Goal: Transaction & Acquisition: Purchase product/service

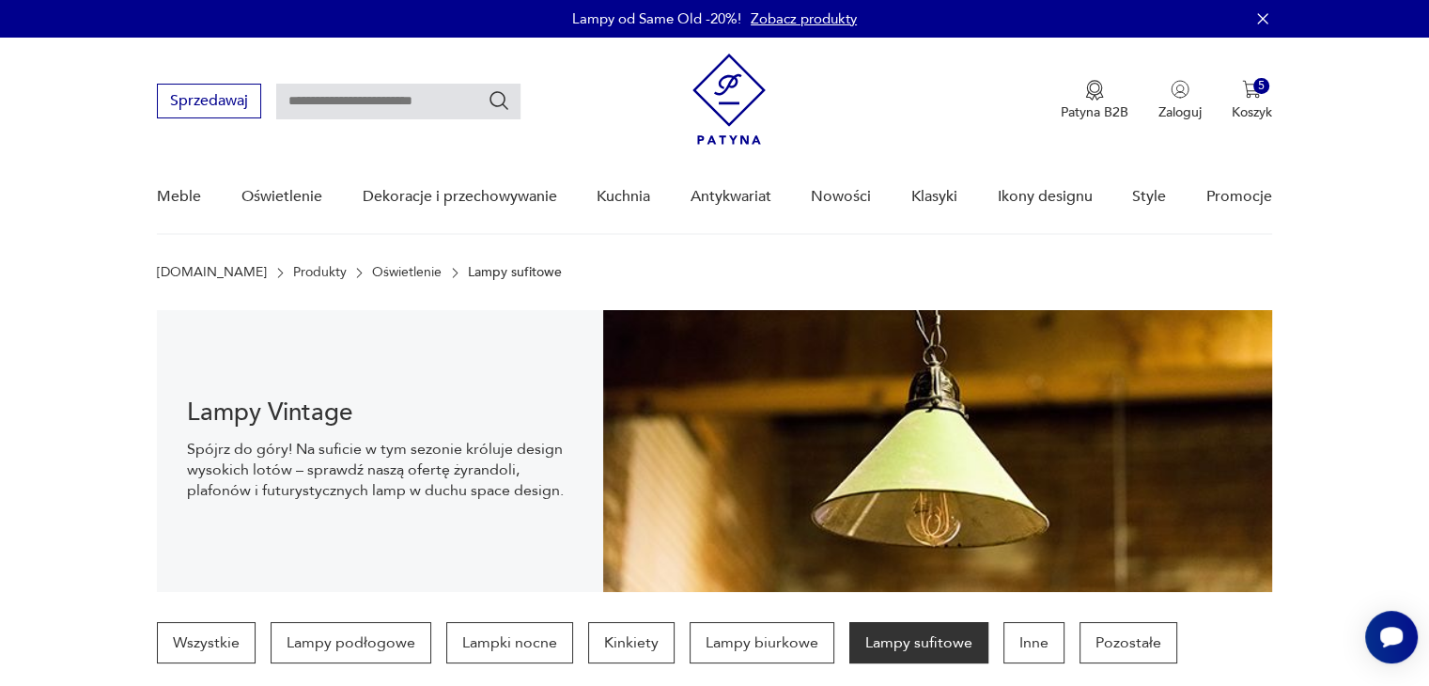
click at [344, 102] on input "text" at bounding box center [398, 102] width 244 height 36
type input "**********"
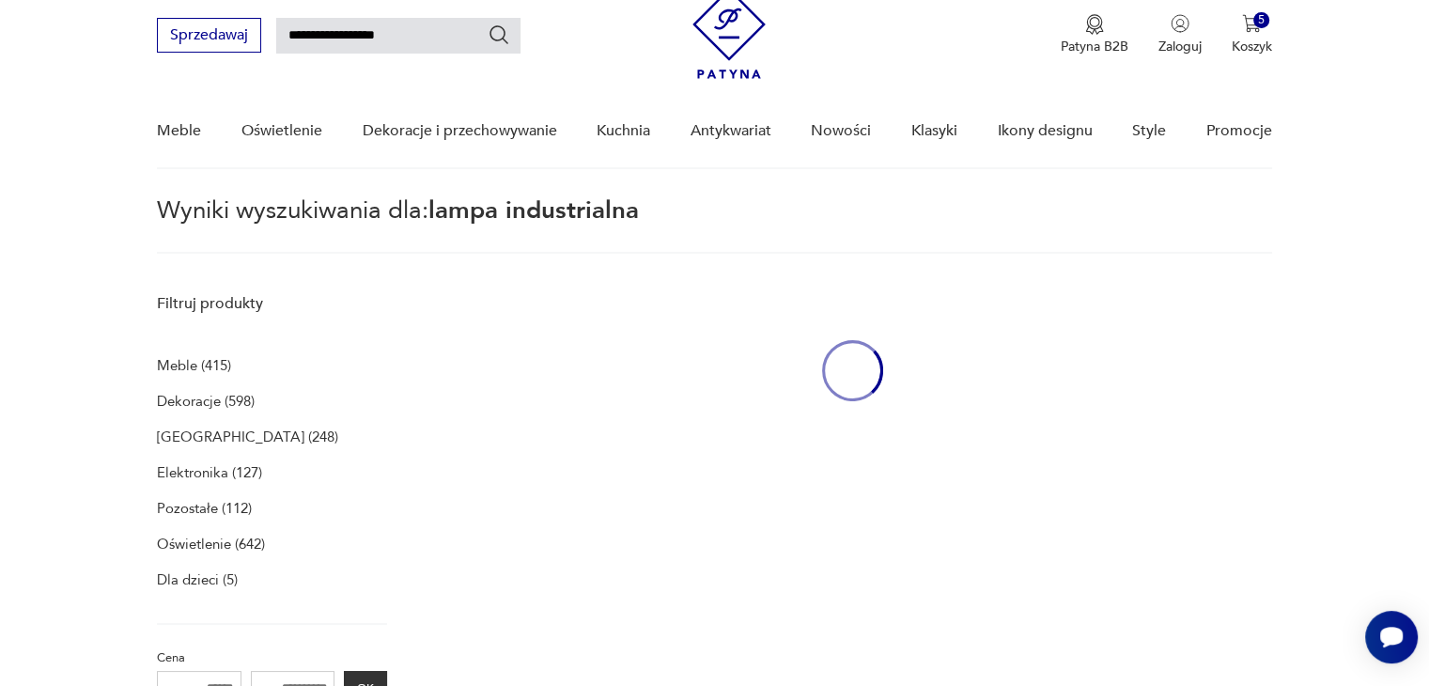
scroll to position [67, 0]
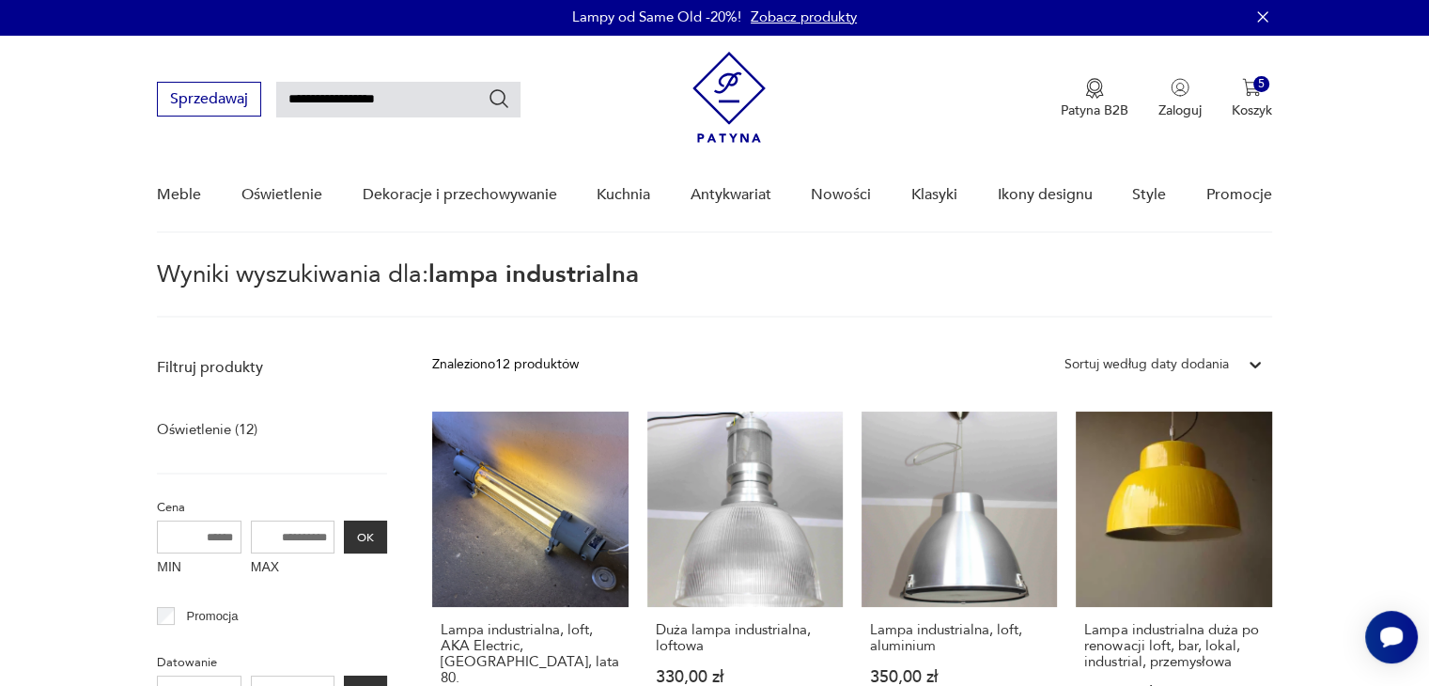
scroll to position [0, 0]
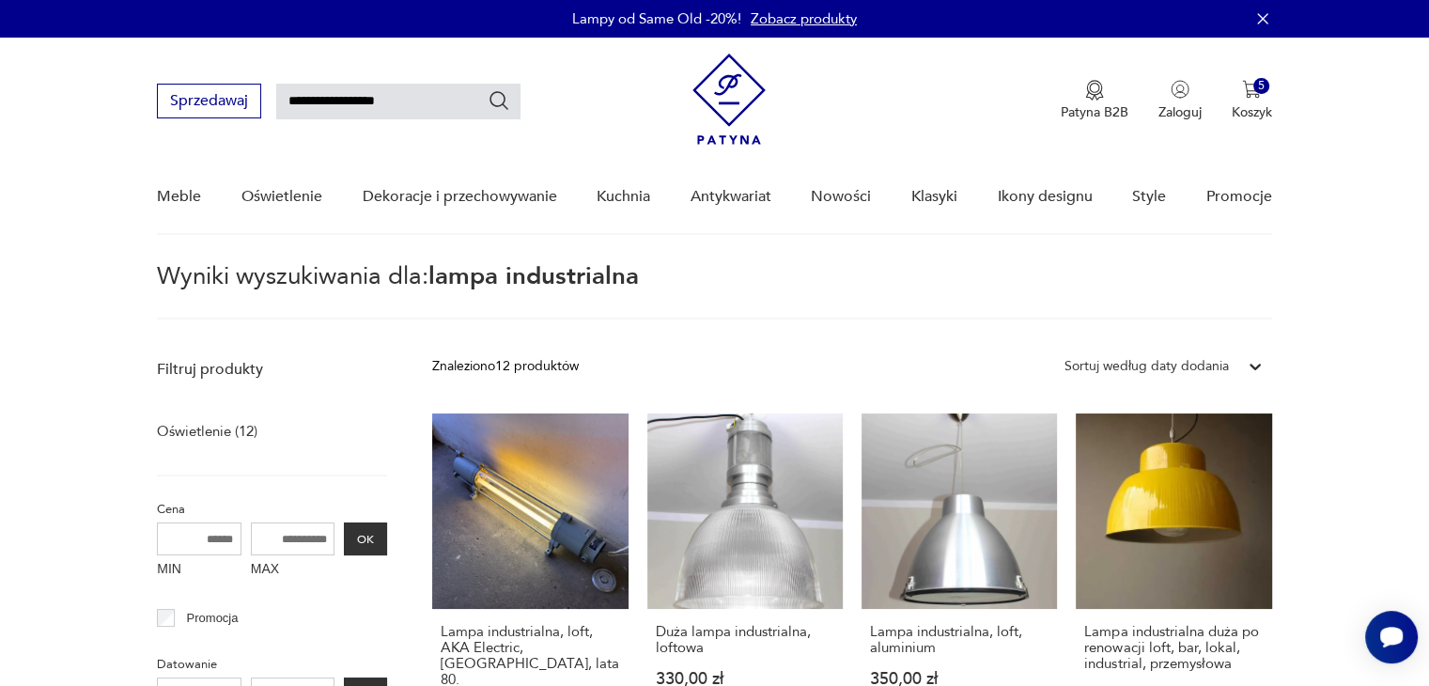
click at [380, 110] on input "**********" at bounding box center [398, 102] width 244 height 36
type input "**********"
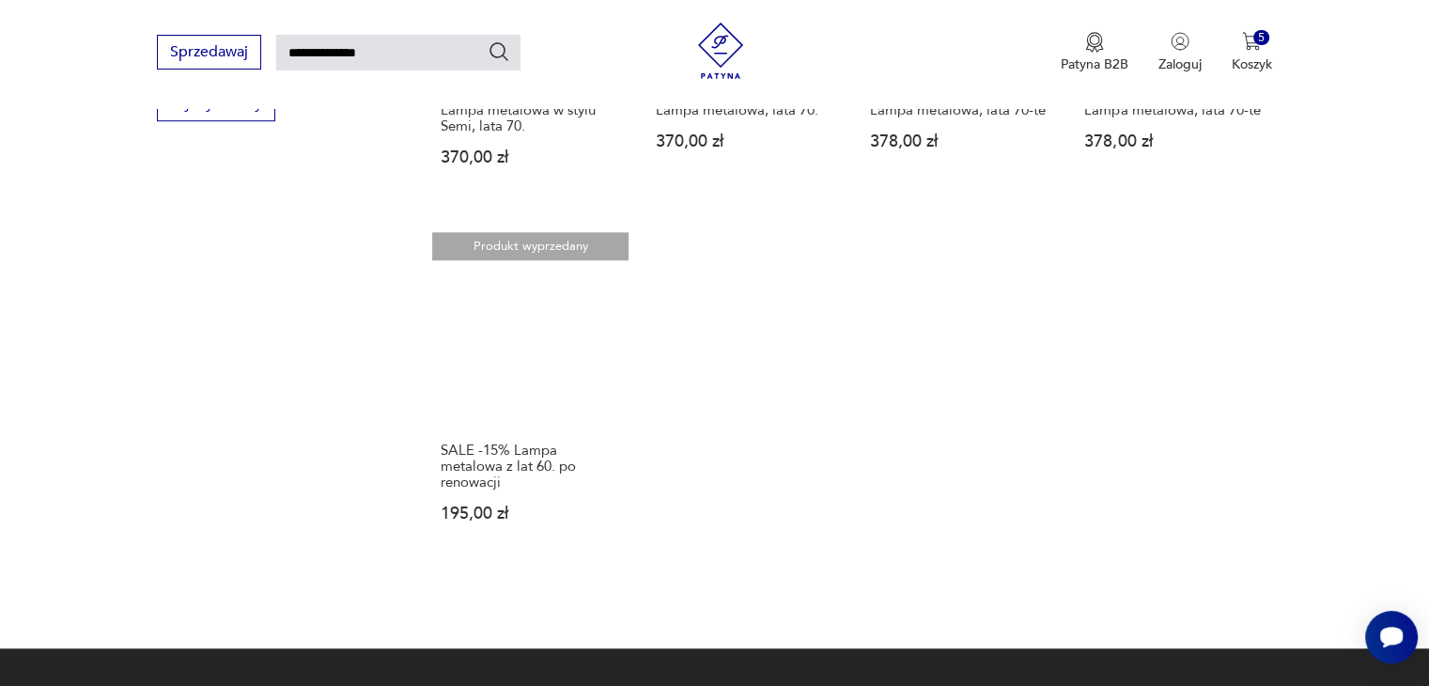
scroll to position [1270, 0]
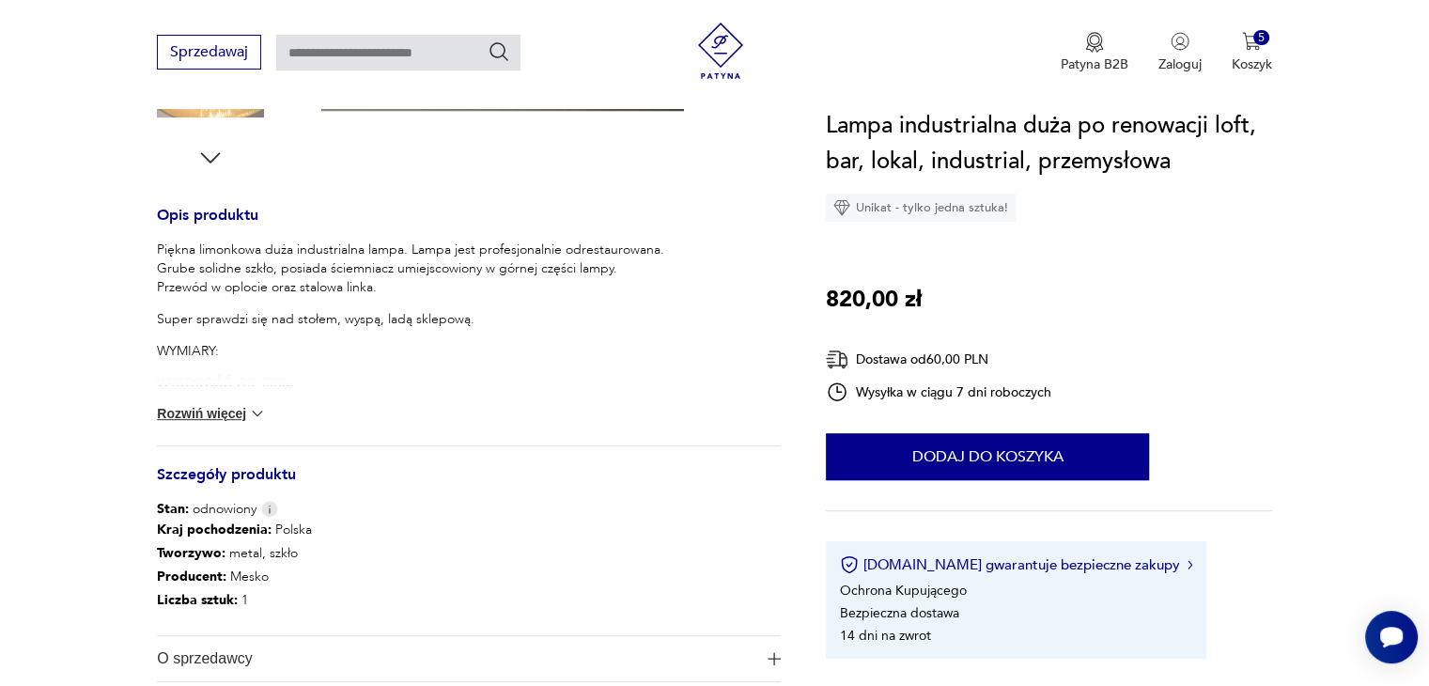
scroll to position [752, 0]
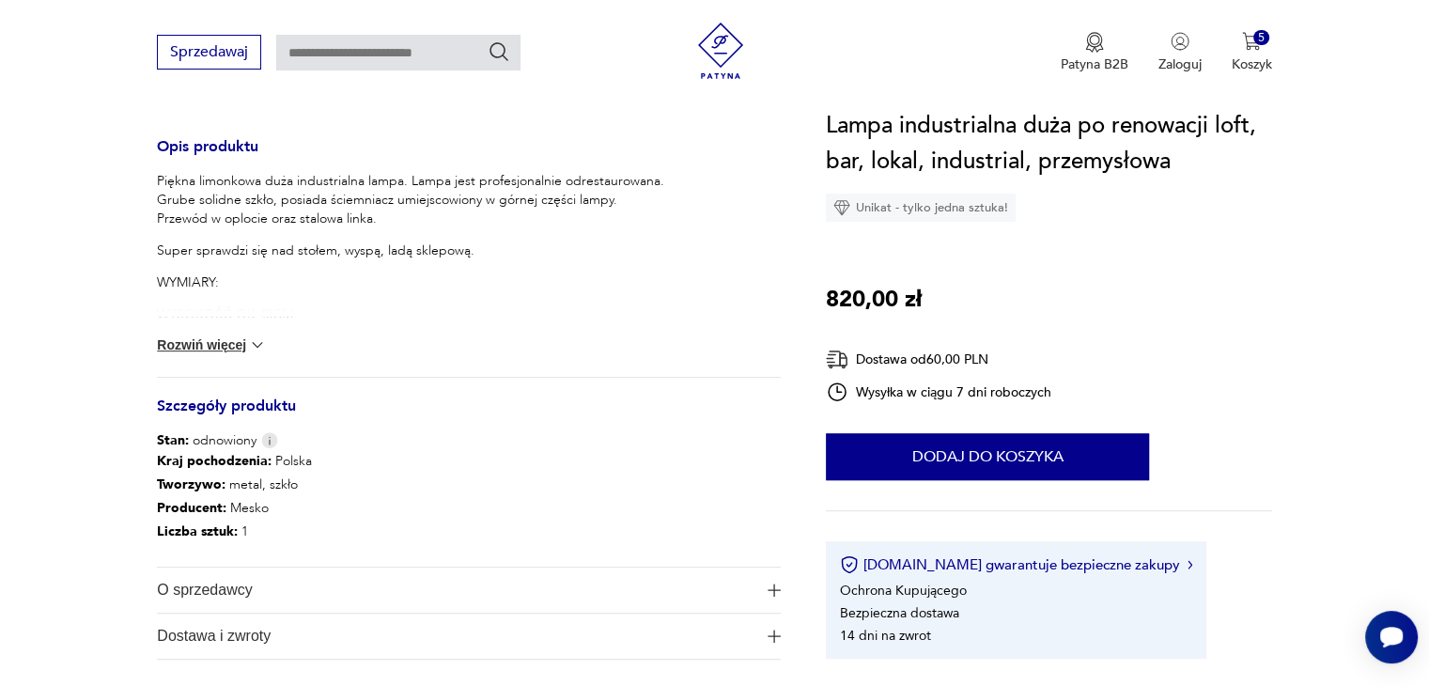
click at [217, 344] on button "Rozwiń więcej" at bounding box center [211, 345] width 109 height 19
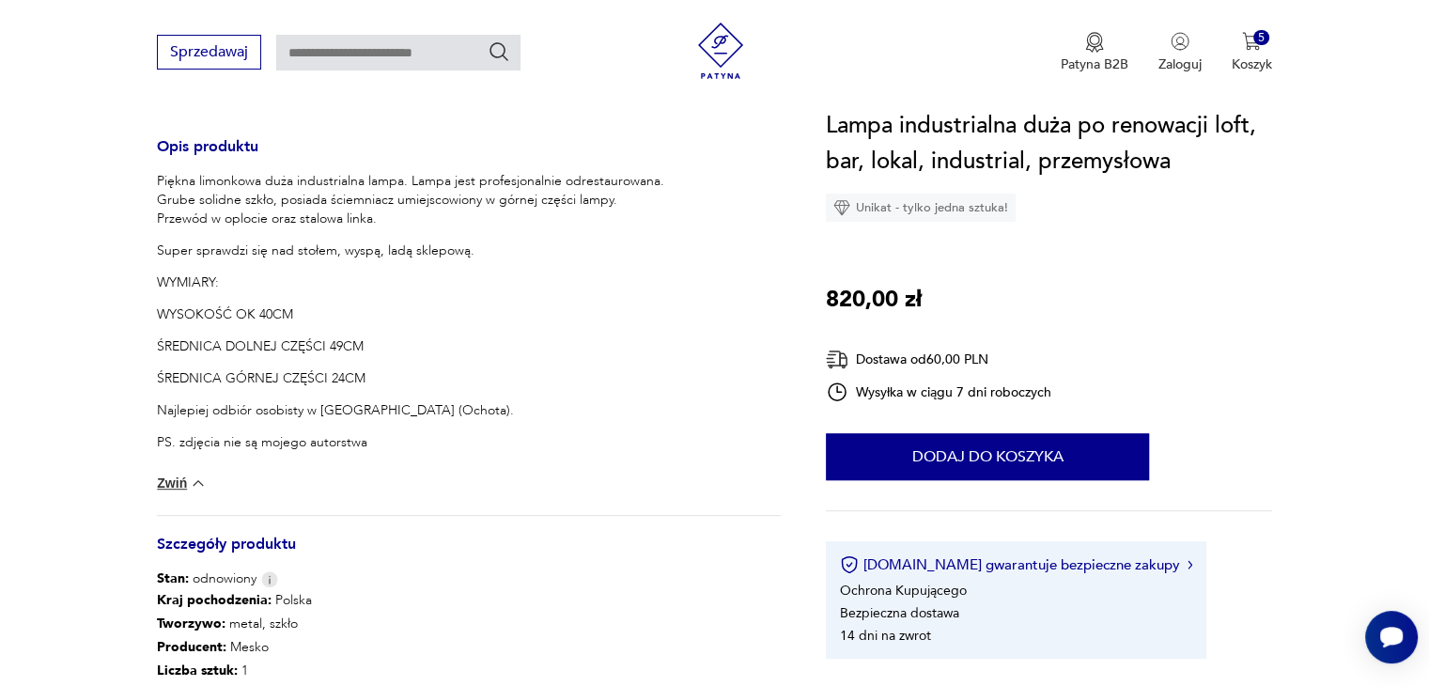
click at [91, 324] on section "Opis produktu Piękna limonkowa duża industrialna lampa. Lampa jest profesjonaln…" at bounding box center [714, 200] width 1429 height 1285
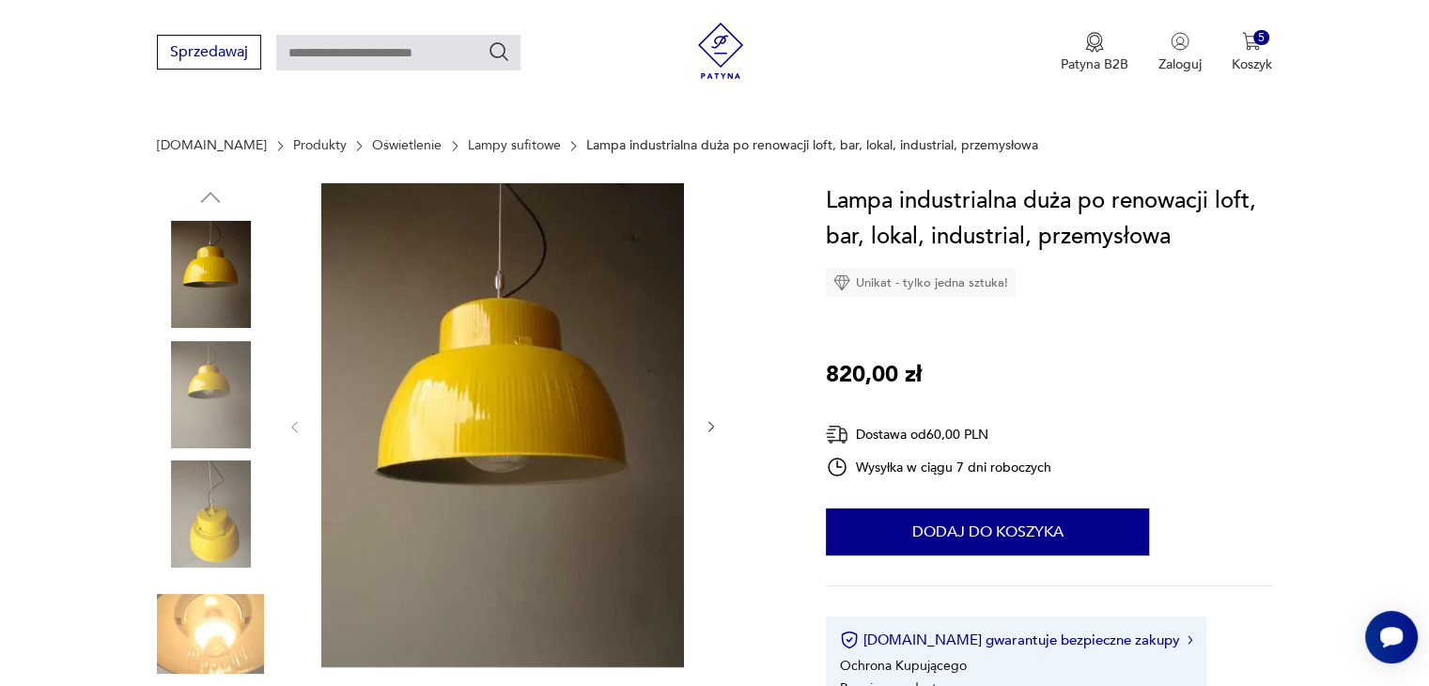
scroll to position [113, 0]
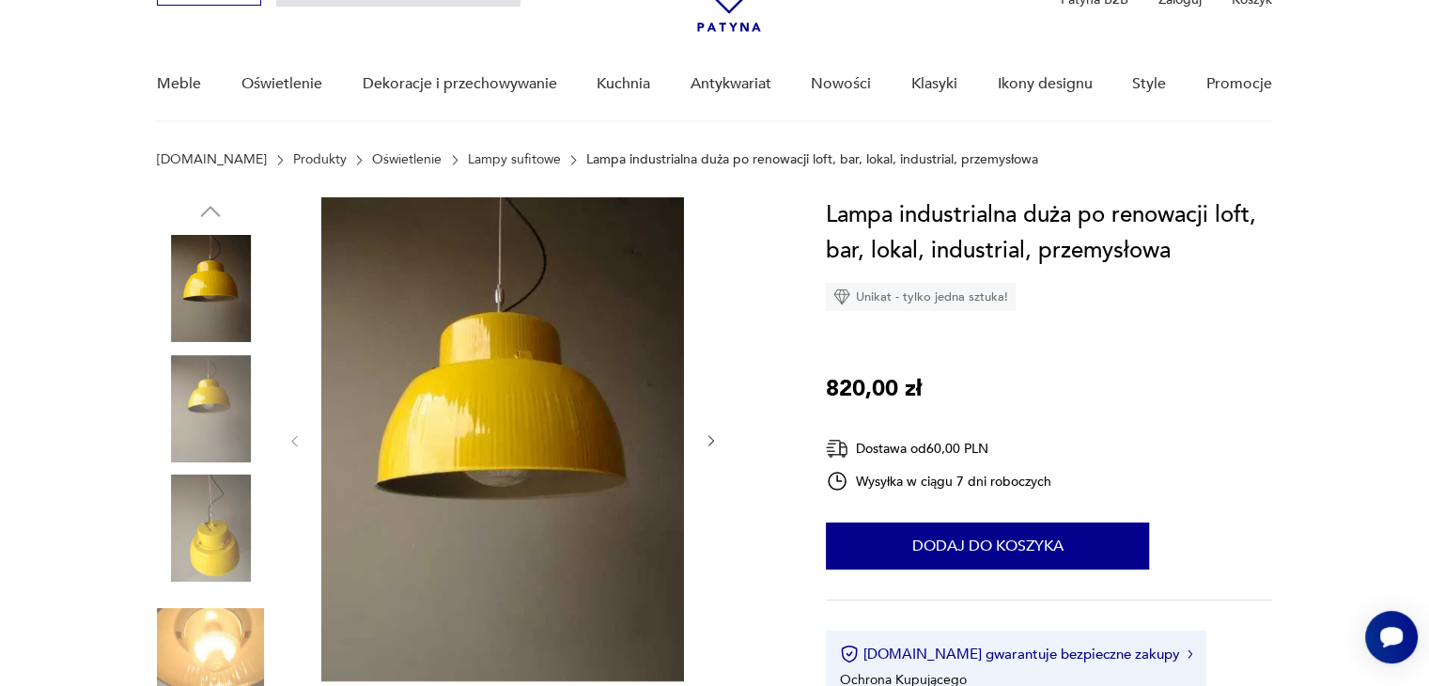
click at [231, 412] on img at bounding box center [210, 408] width 107 height 107
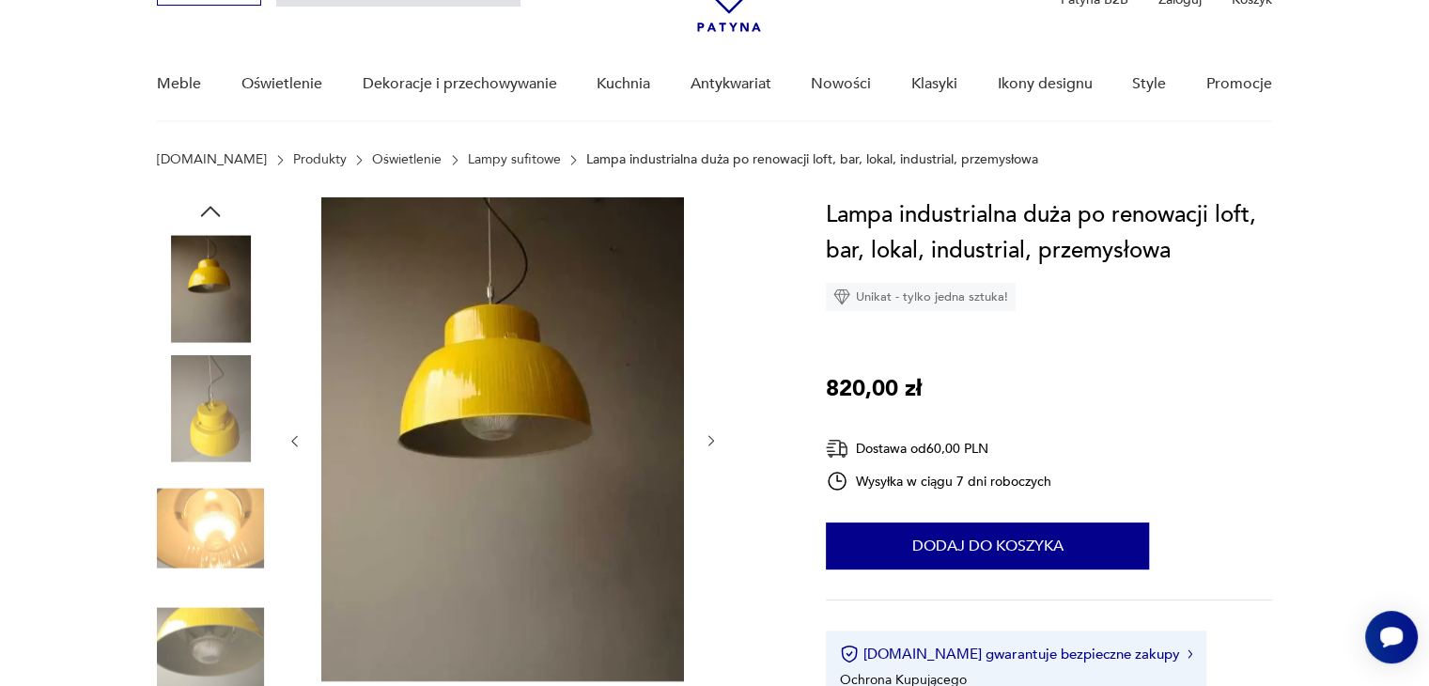
click at [213, 617] on img at bounding box center [210, 648] width 107 height 107
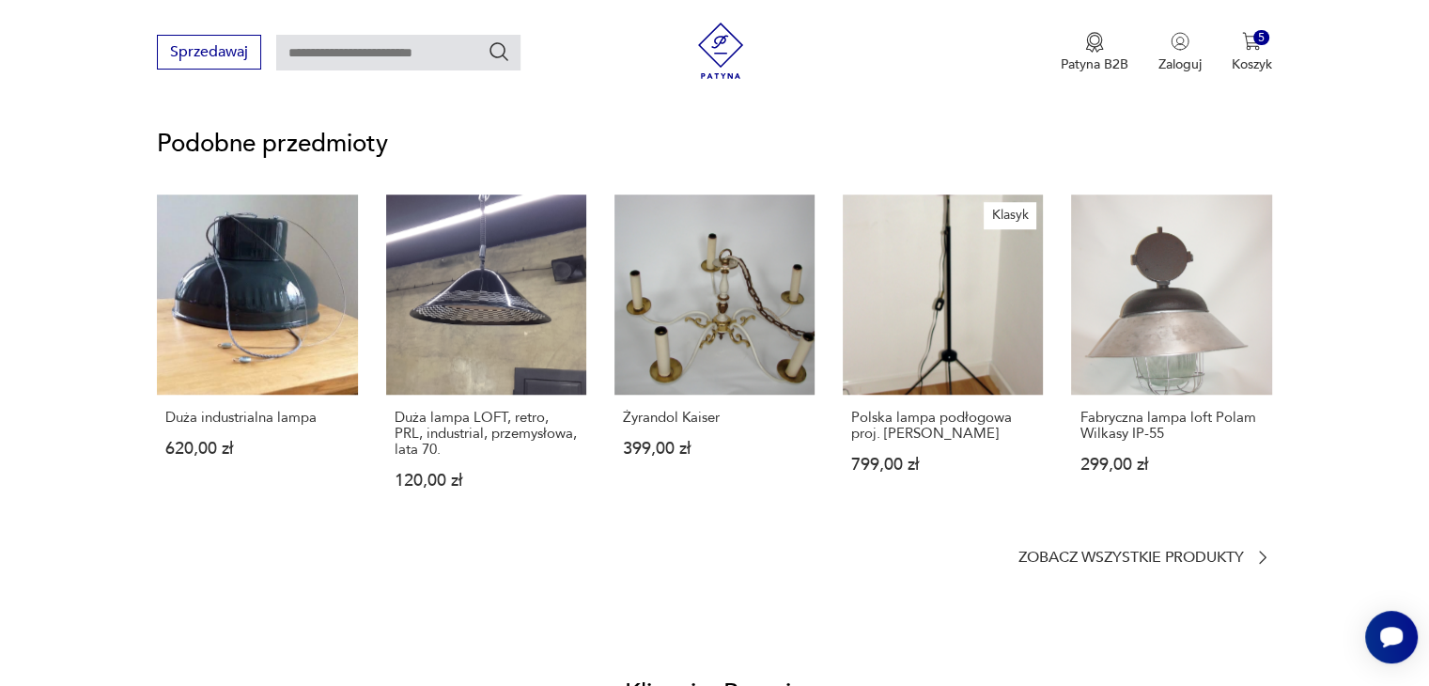
scroll to position [1504, 0]
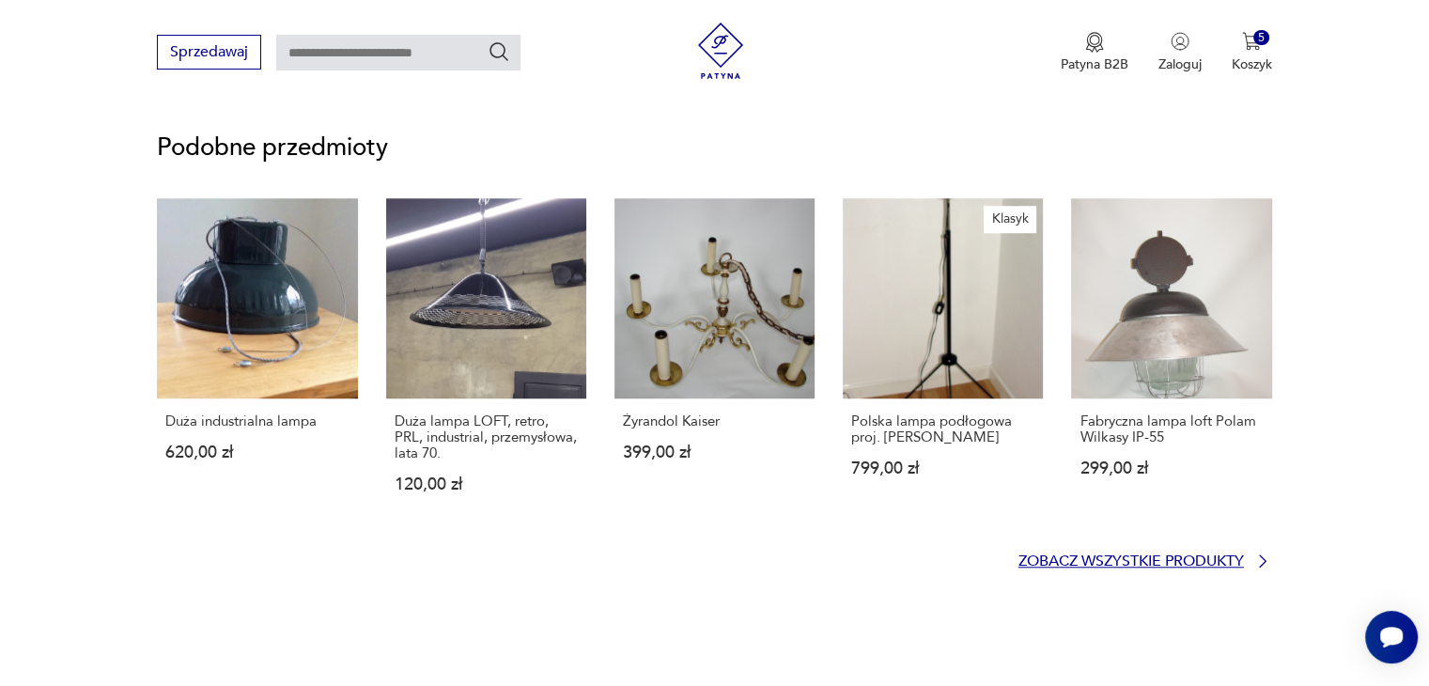
click at [1198, 557] on p "Zobacz wszystkie produkty" at bounding box center [1132, 561] width 226 height 12
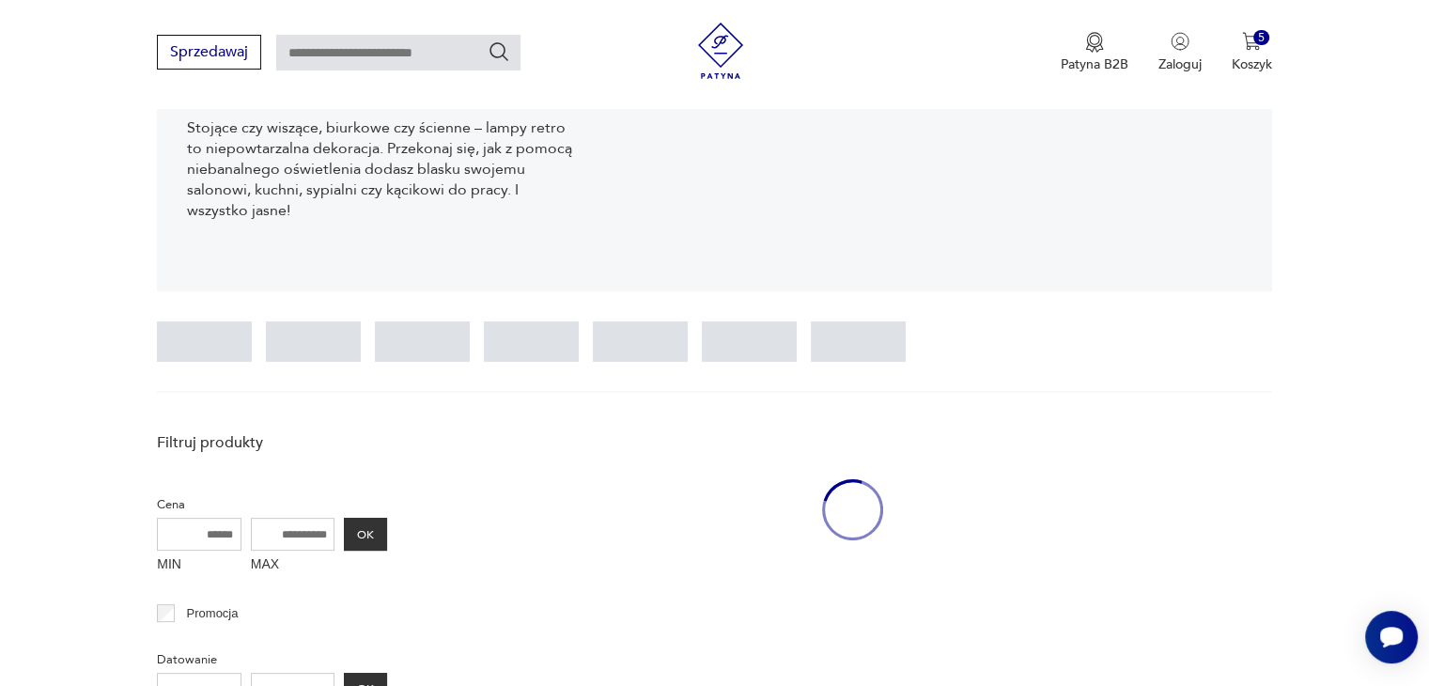
scroll to position [27, 0]
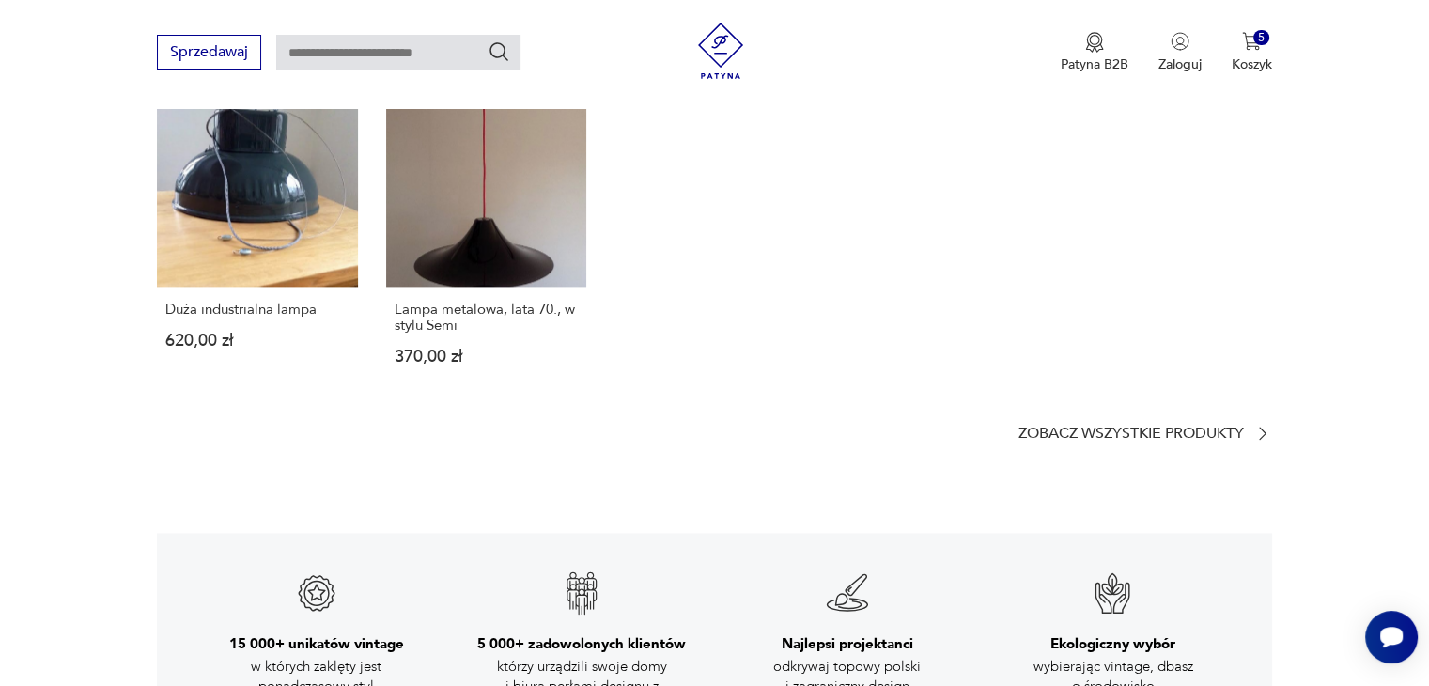
scroll to position [2567, 0]
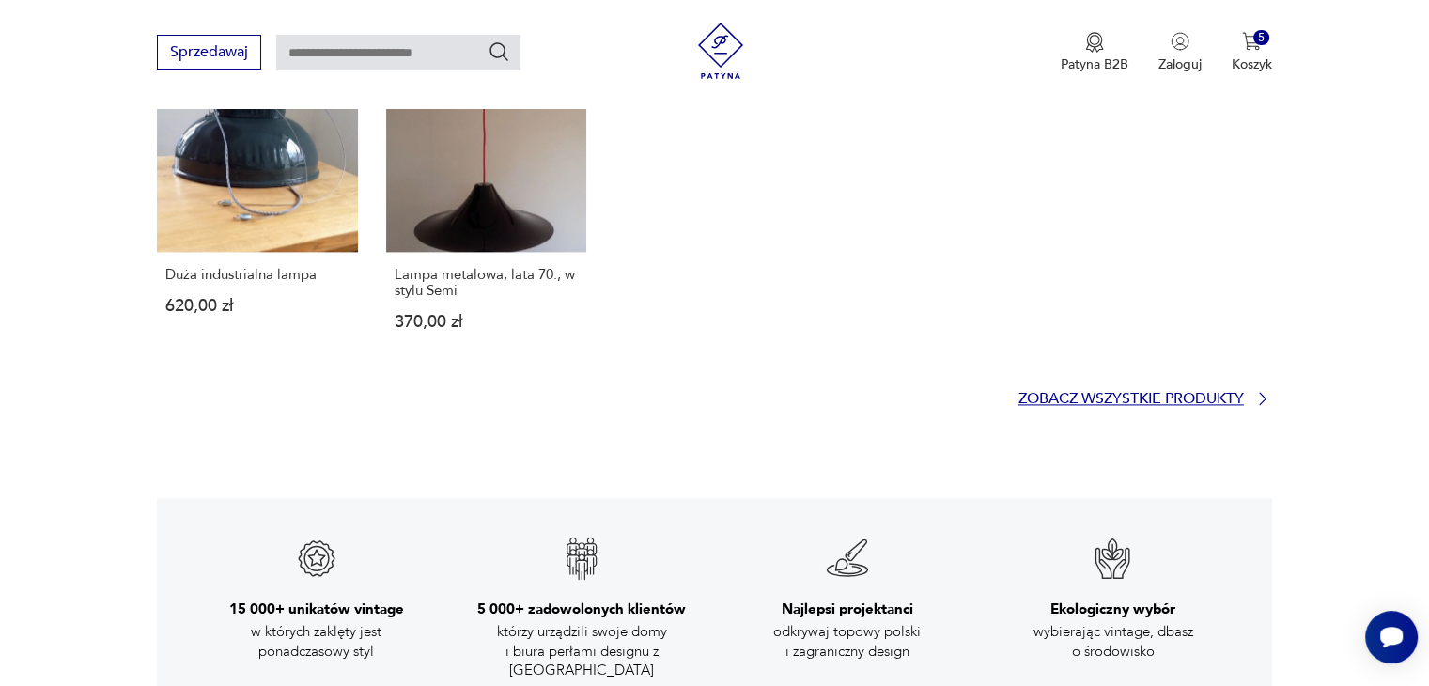
click at [1148, 393] on p "Zobacz wszystkie produkty" at bounding box center [1132, 399] width 226 height 12
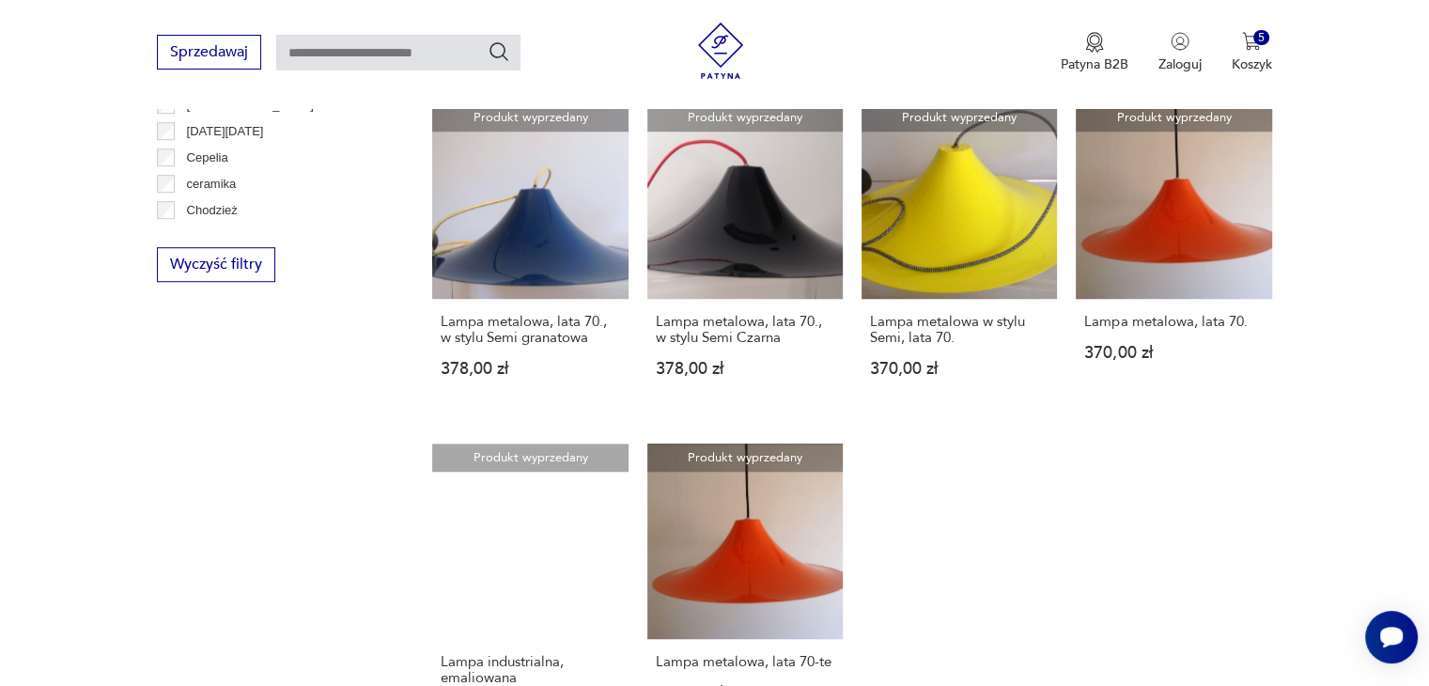
scroll to position [1365, 0]
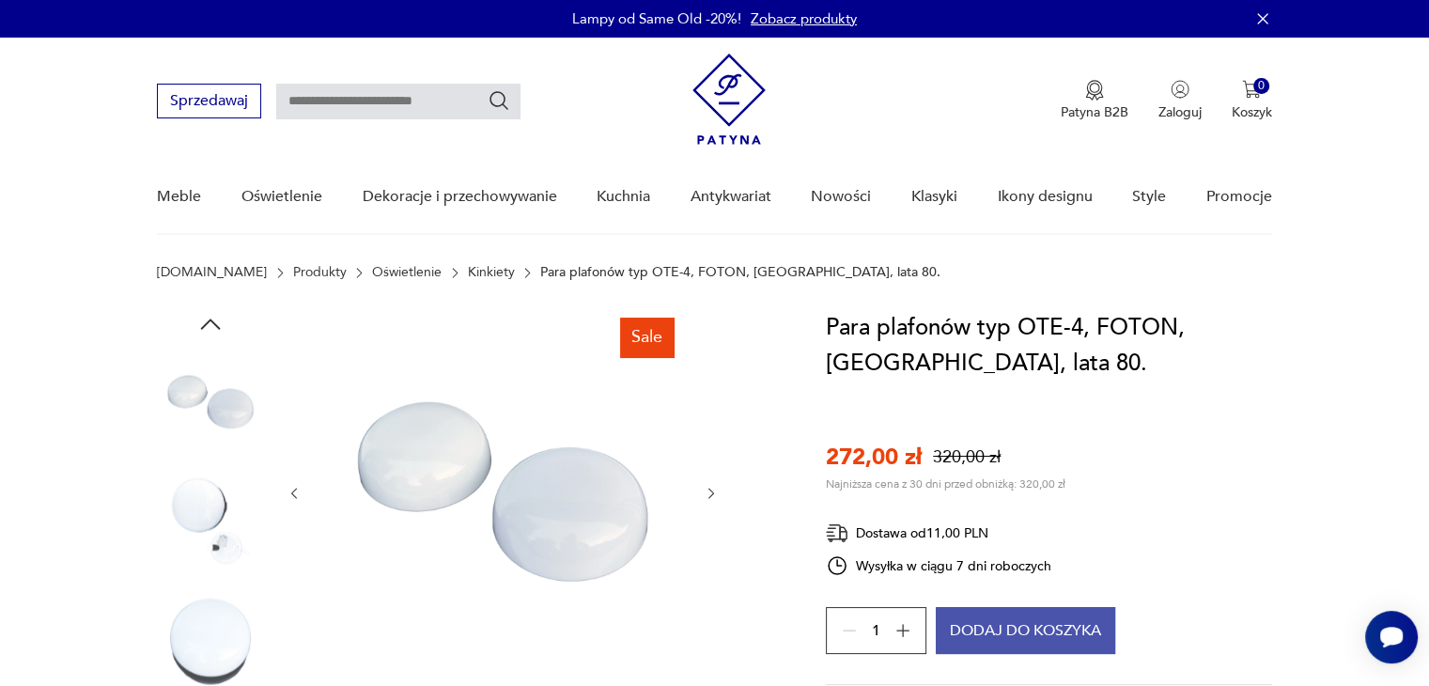
click at [982, 632] on button "Dodaj do koszyka" at bounding box center [1026, 630] width 180 height 47
